Goal: Find specific page/section: Find specific page/section

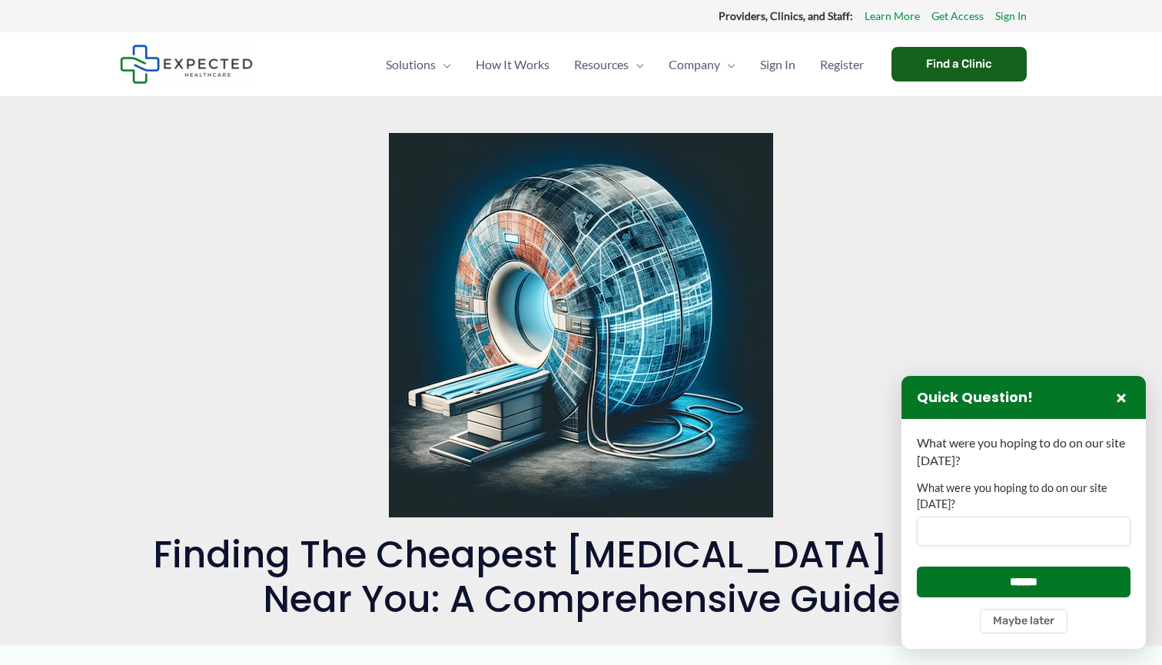
click at [973, 68] on div "Find a Clinic" at bounding box center [959, 64] width 135 height 35
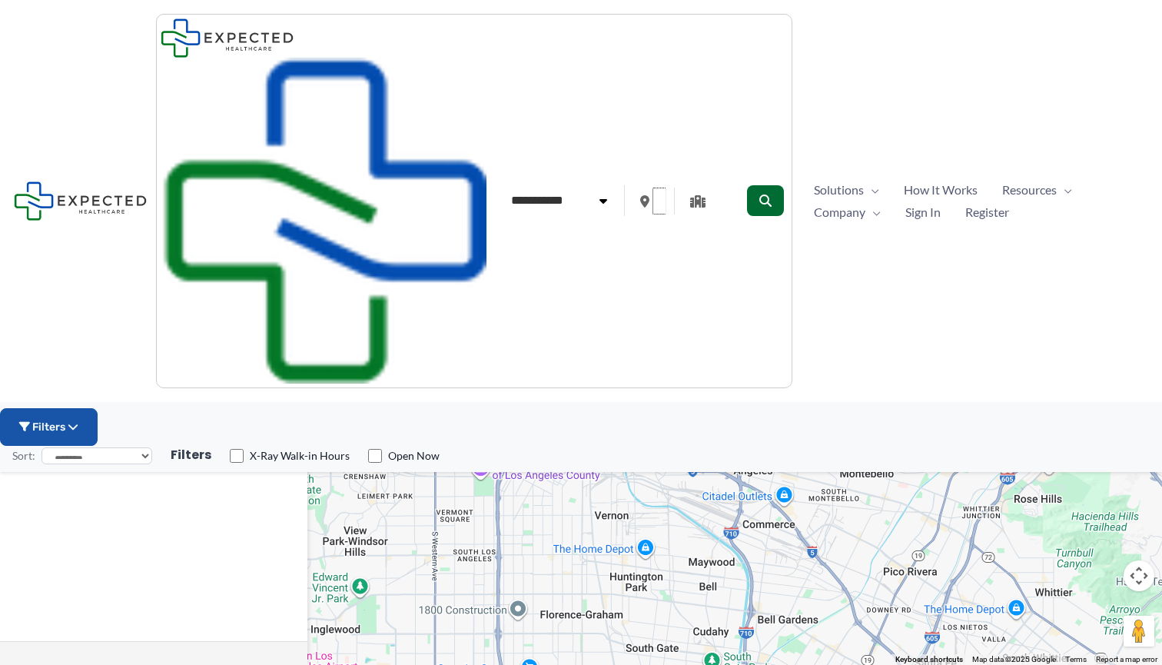
click at [653, 188] on input "text" at bounding box center [660, 201] width 14 height 27
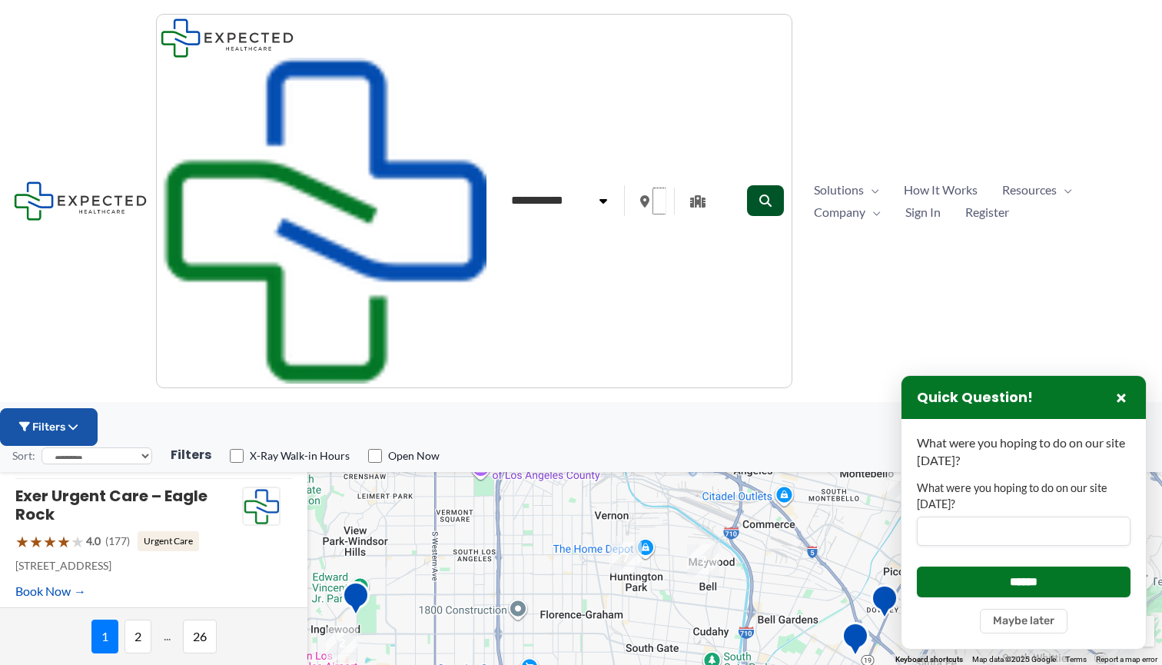
type input "*****"
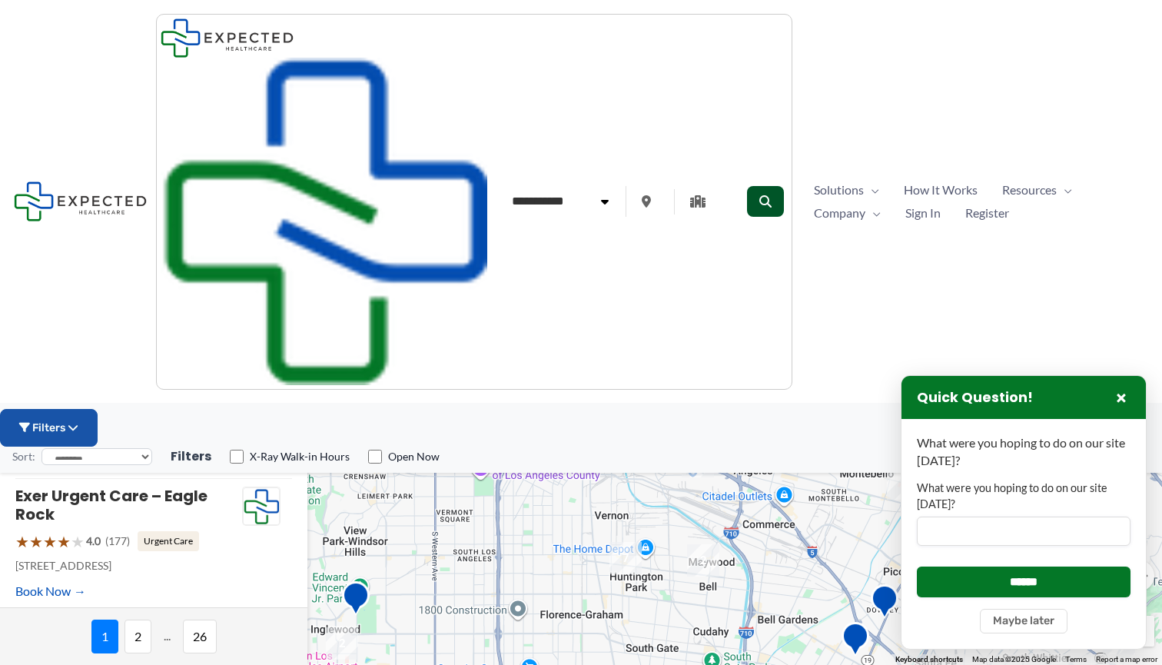
click at [747, 186] on button "submit" at bounding box center [765, 201] width 37 height 31
